Goal: Task Accomplishment & Management: Use online tool/utility

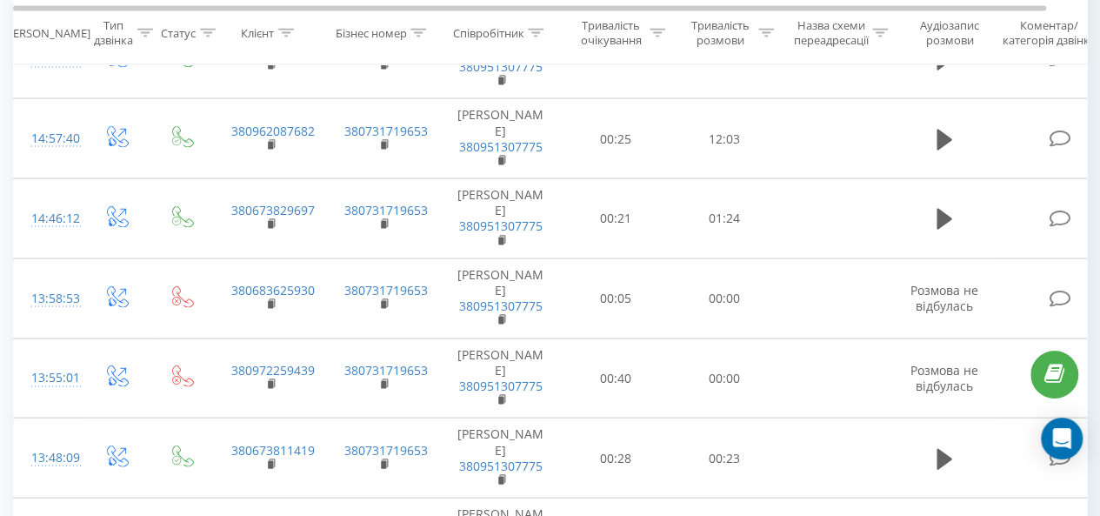
scroll to position [1652, 0]
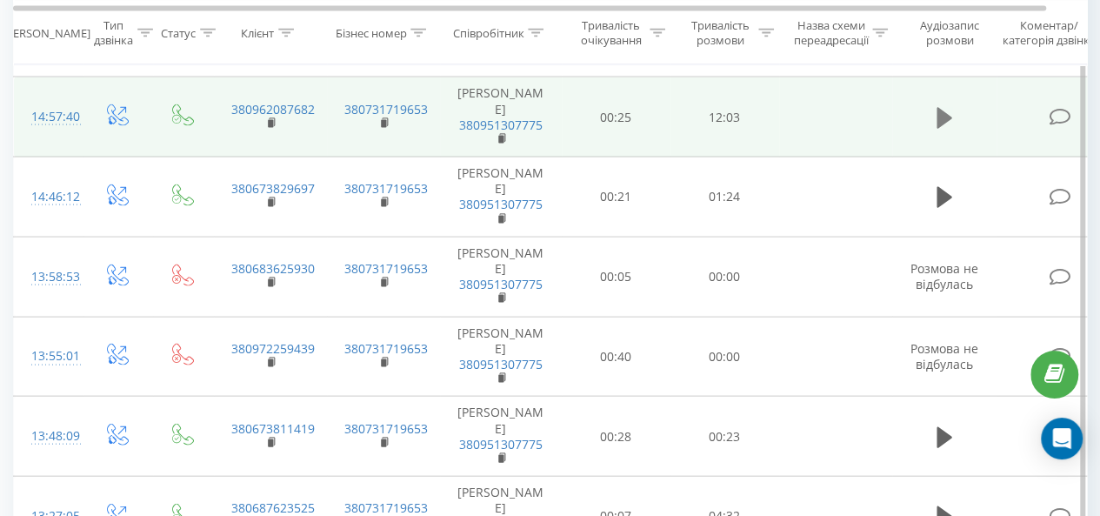
click at [948, 128] on icon at bounding box center [945, 117] width 16 height 21
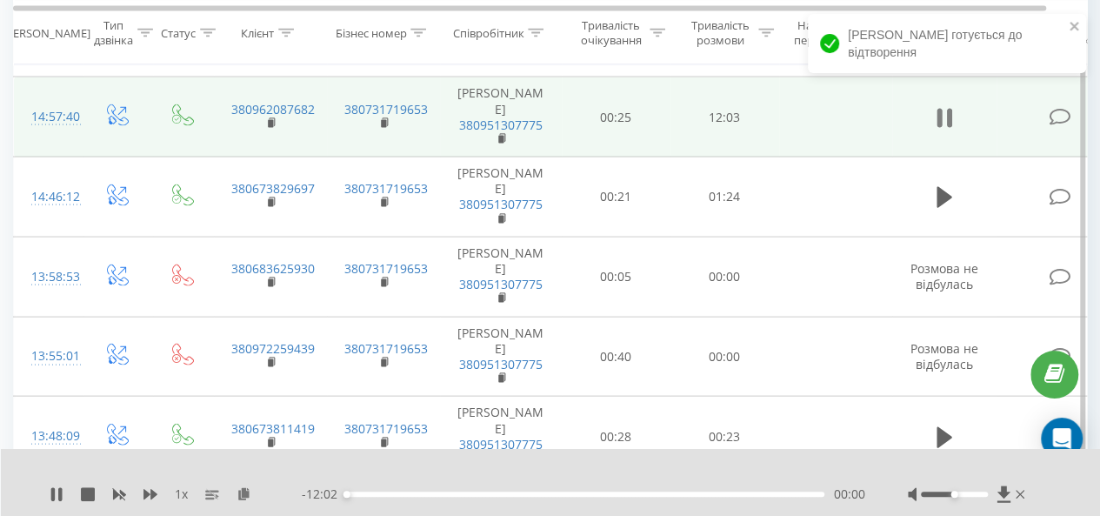
click at [947, 128] on icon at bounding box center [948, 118] width 5 height 19
click at [245, 488] on icon at bounding box center [244, 493] width 15 height 12
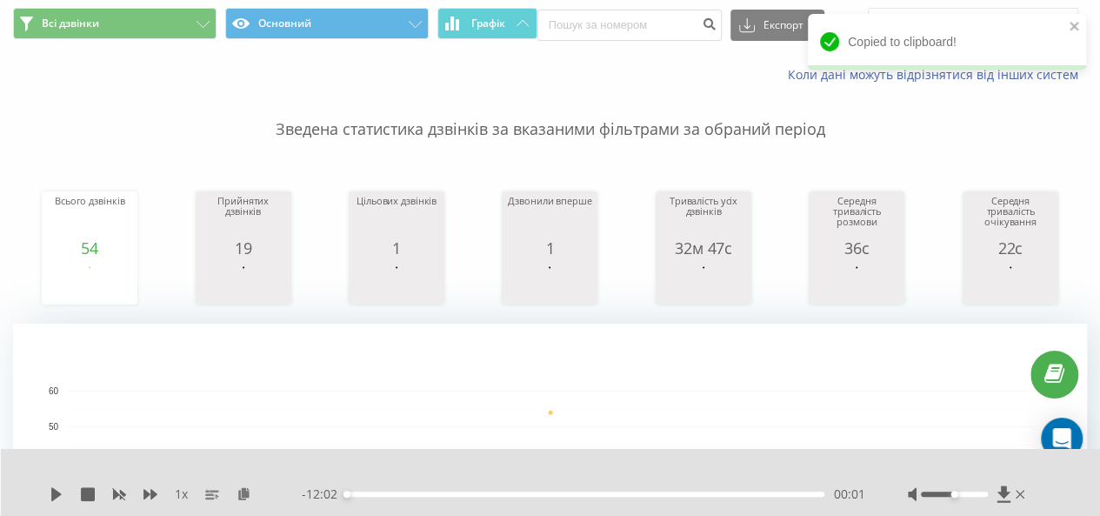
scroll to position [0, 0]
